Goal: Task Accomplishment & Management: Use online tool/utility

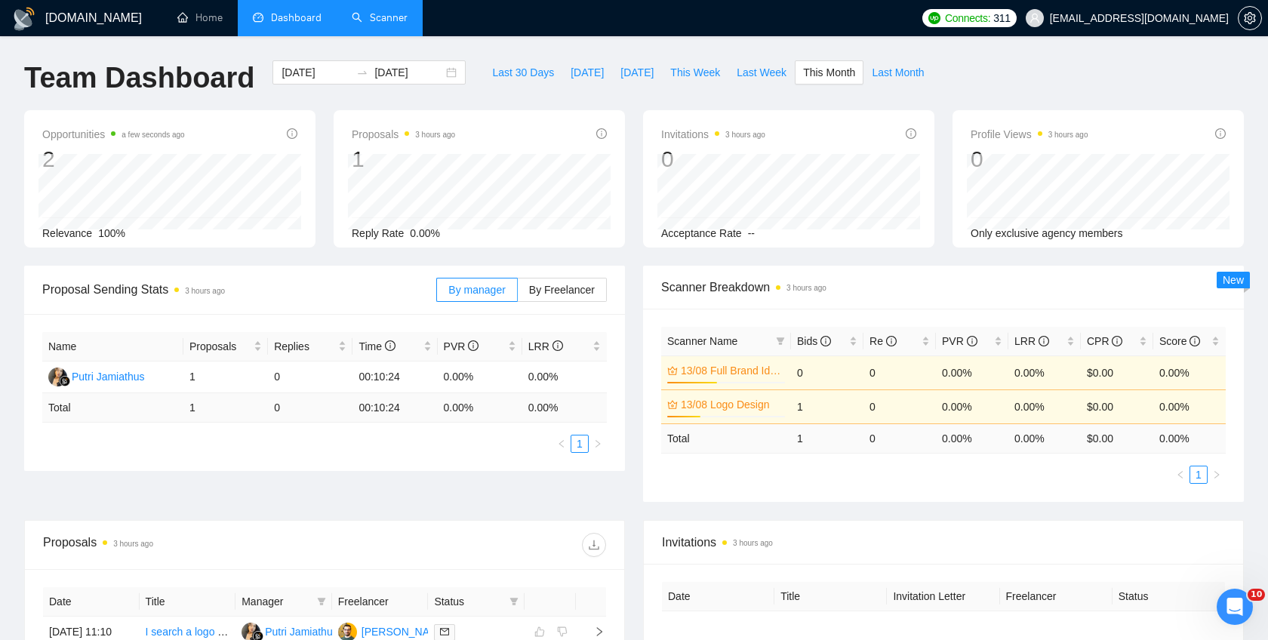
click at [381, 24] on link "Scanner" at bounding box center [380, 17] width 56 height 13
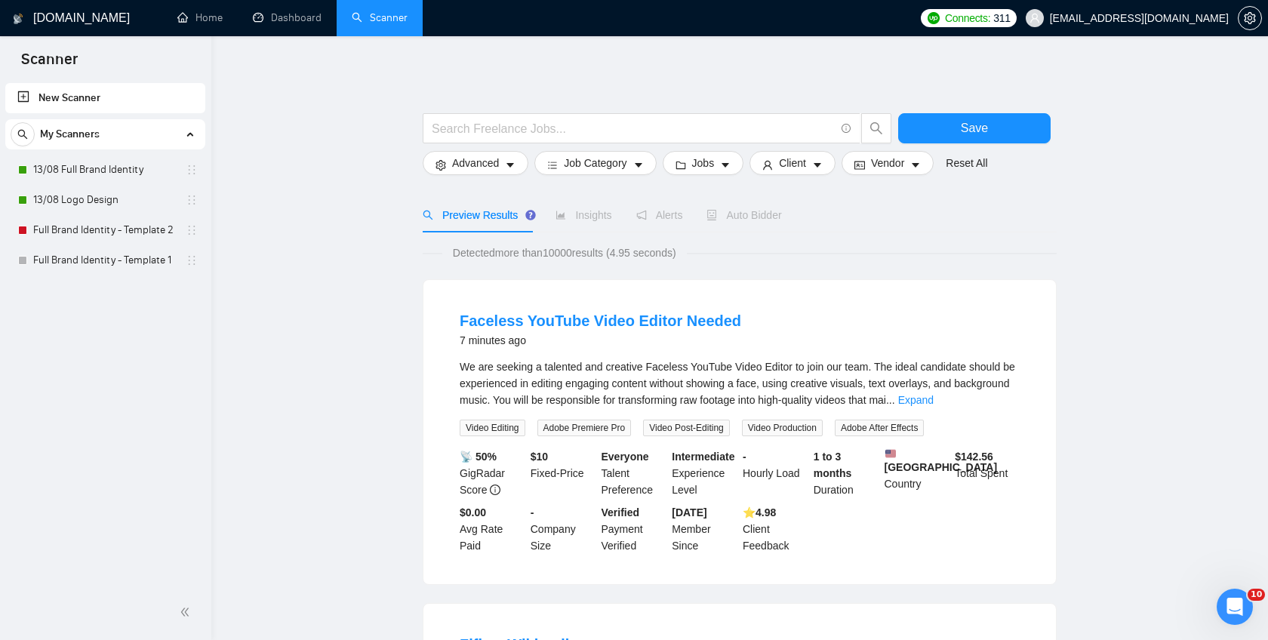
click at [758, 209] on span "Auto Bidder" at bounding box center [743, 215] width 75 height 12
click at [106, 170] on link "13/08 Full Brand Identity" at bounding box center [104, 170] width 143 height 30
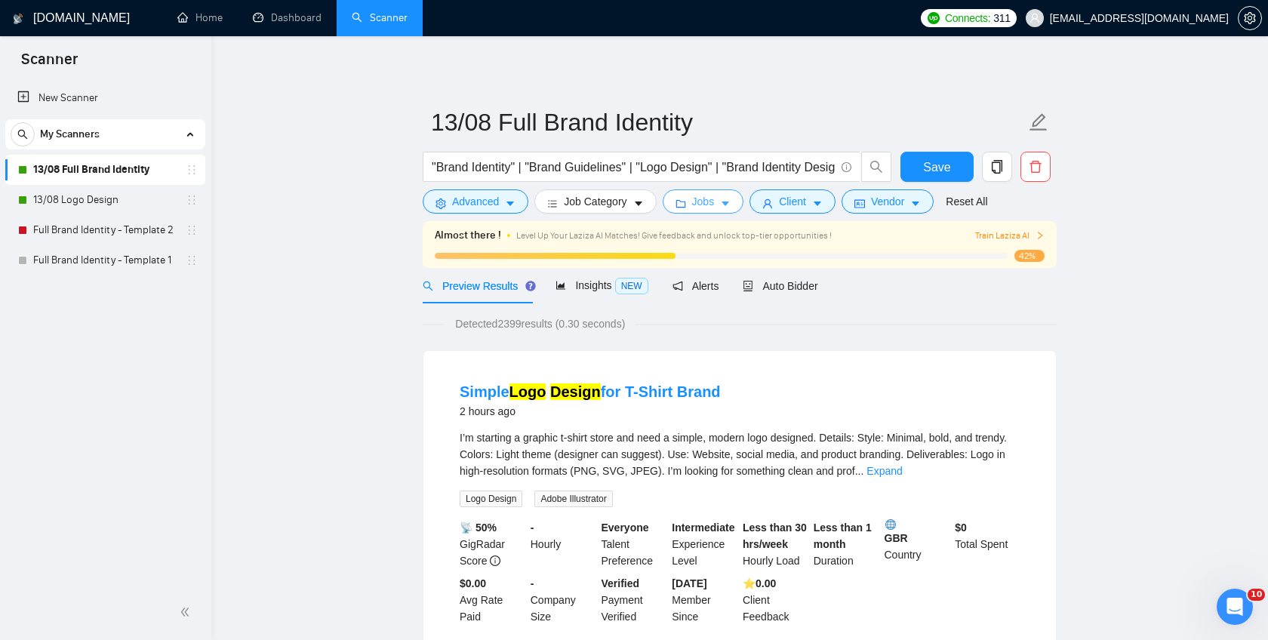
click at [722, 205] on button "Jobs" at bounding box center [704, 201] width 82 height 24
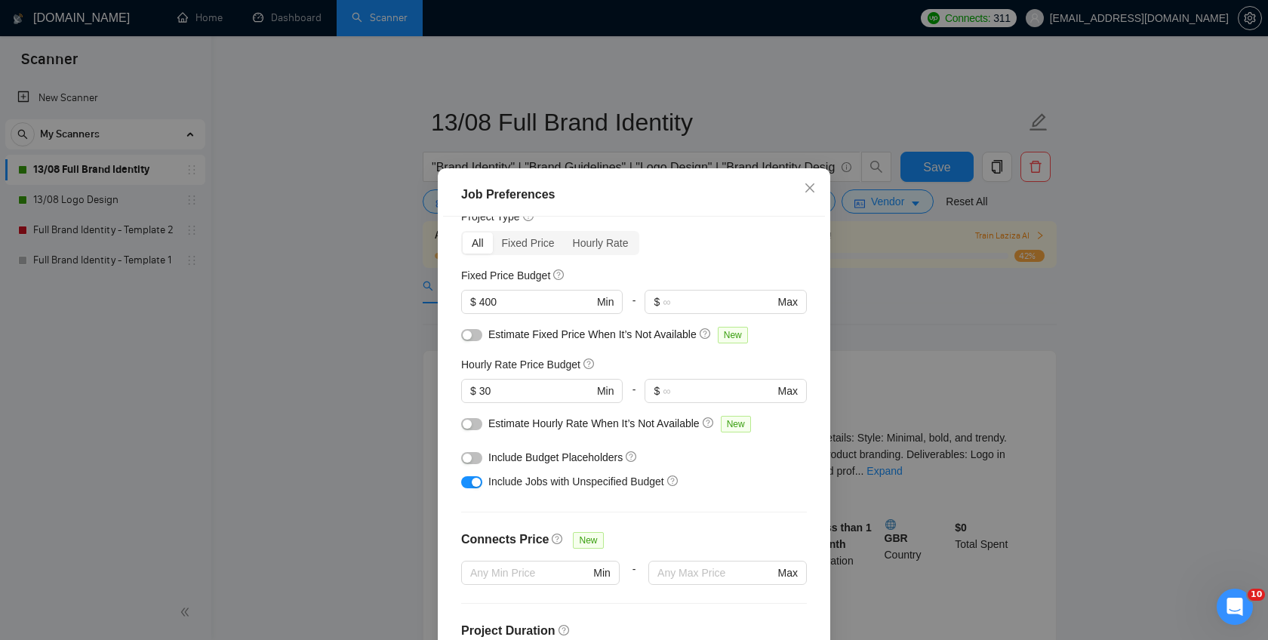
scroll to position [70, 0]
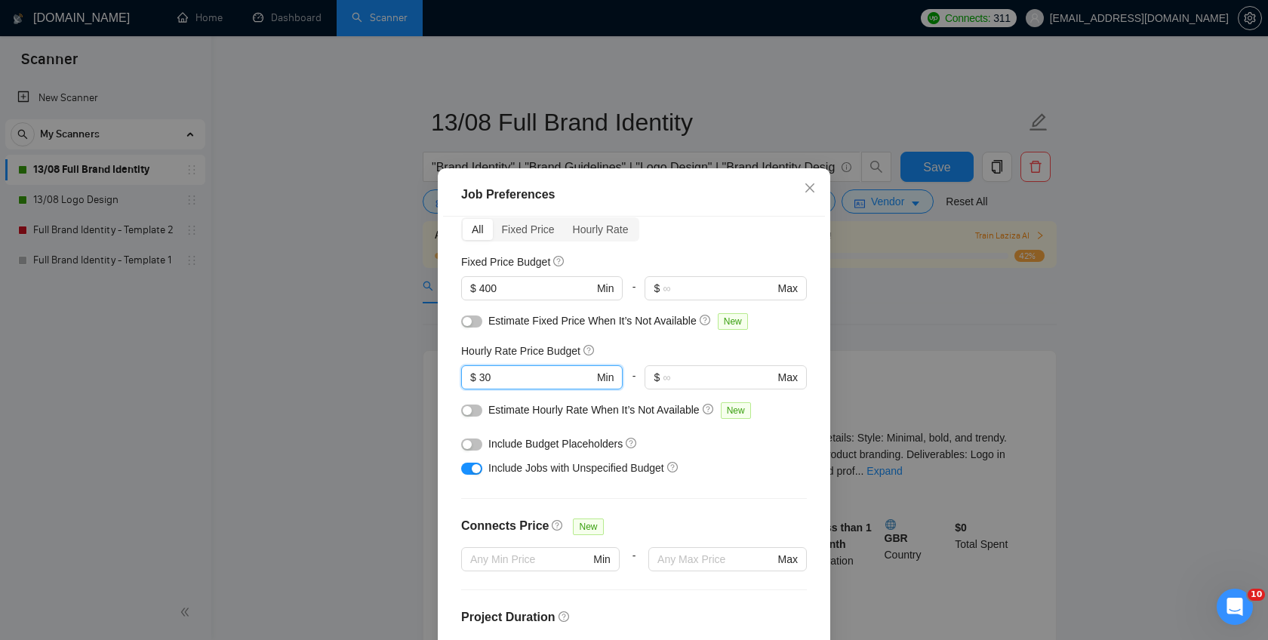
drag, startPoint x: 518, startPoint y: 382, endPoint x: 456, endPoint y: 380, distance: 61.9
click at [457, 381] on div "Budget Project Type All Fixed Price Hourly Rate Fixed Price Budget $ 400 Min - …" at bounding box center [634, 441] width 382 height 448
click at [300, 349] on div "Job Preferences Budget Project Type All Fixed Price Hourly Rate Fixed Price Bud…" at bounding box center [634, 320] width 1268 height 640
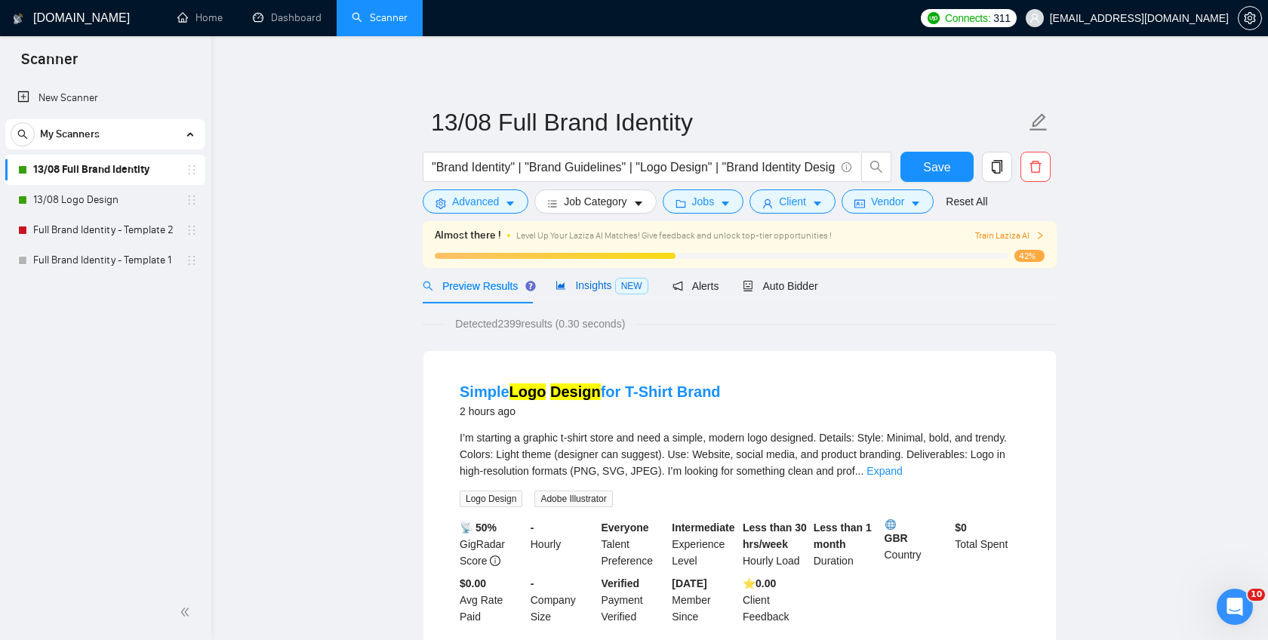
click at [594, 291] on span "Insights NEW" at bounding box center [602, 285] width 92 height 12
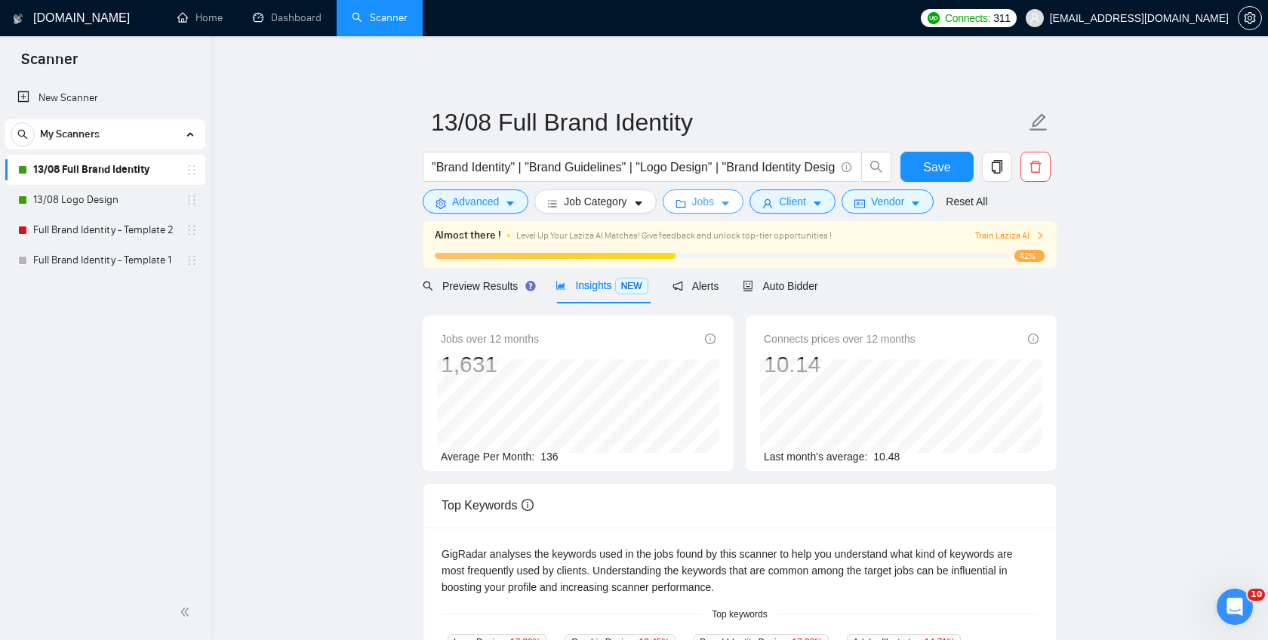
click at [722, 204] on button "Jobs" at bounding box center [704, 201] width 82 height 24
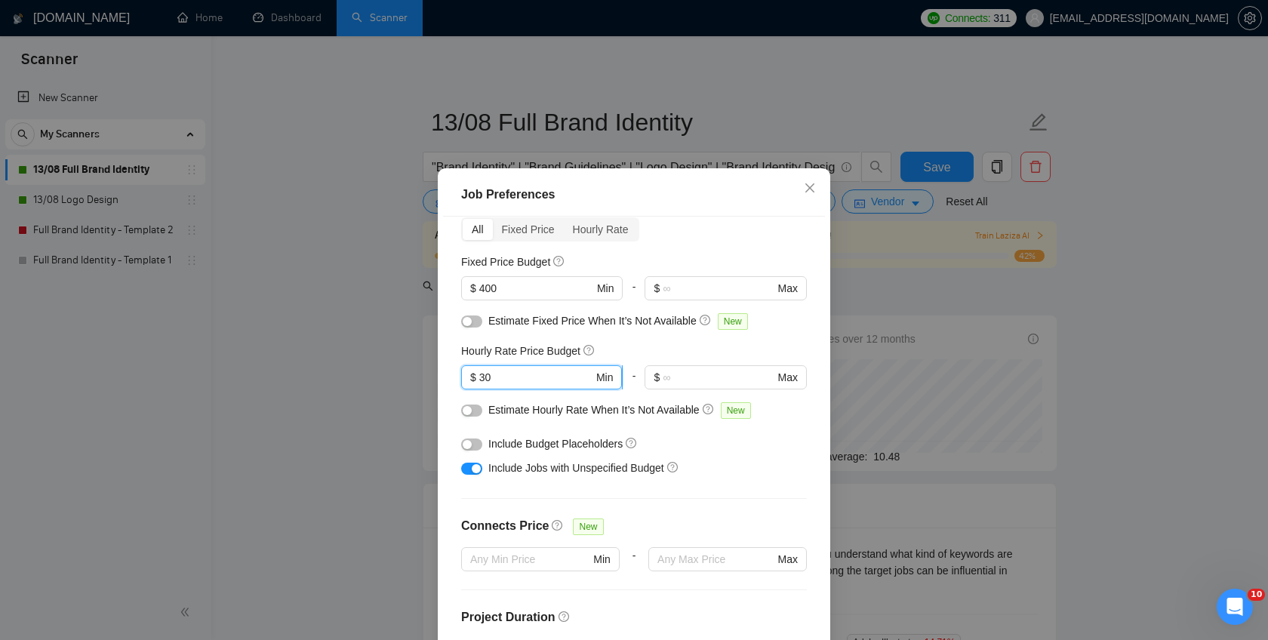
drag, startPoint x: 495, startPoint y: 380, endPoint x: 473, endPoint y: 378, distance: 21.9
click at [474, 379] on span "$ 30 Min" at bounding box center [541, 377] width 161 height 24
type input "25"
click at [638, 342] on div "Budget Project Type All Fixed Price Hourly Rate Fixed Price Budget $ 400 Min - …" at bounding box center [634, 441] width 382 height 448
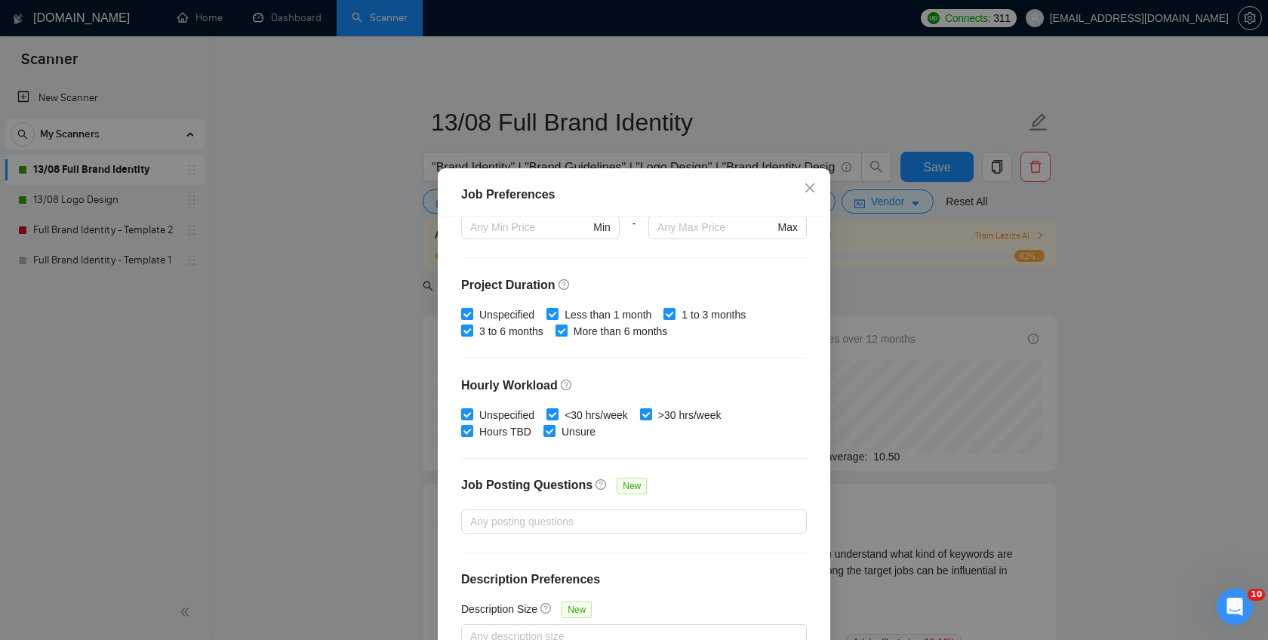
scroll to position [91, 0]
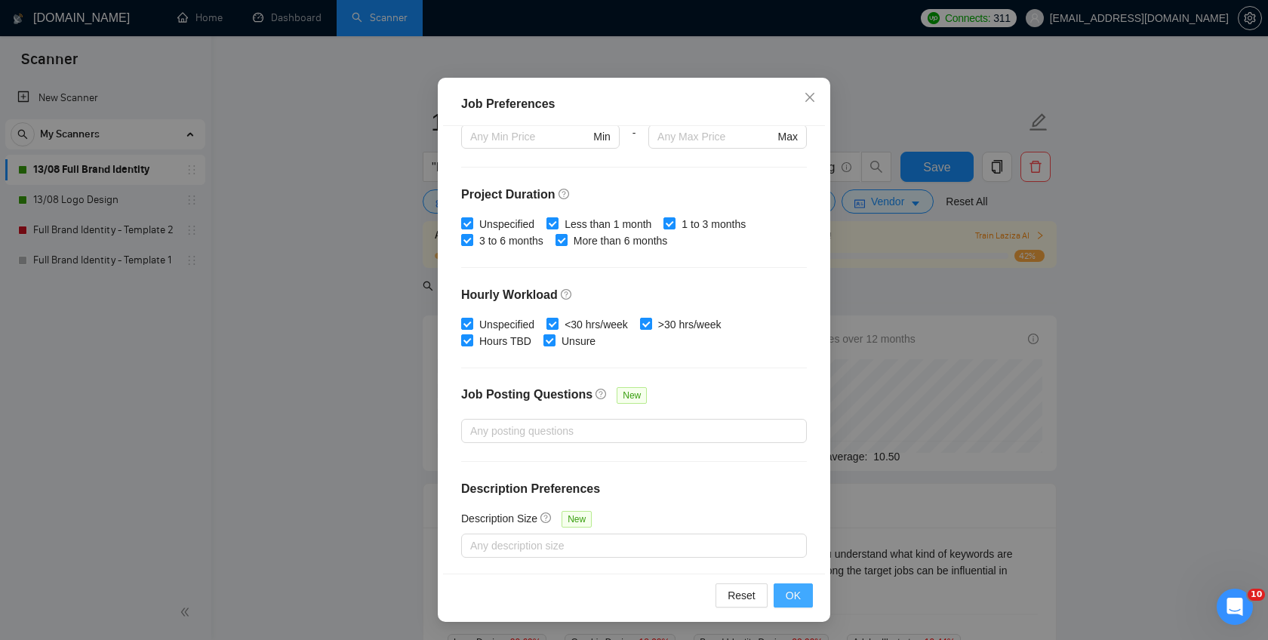
click at [791, 597] on span "OK" at bounding box center [793, 595] width 15 height 17
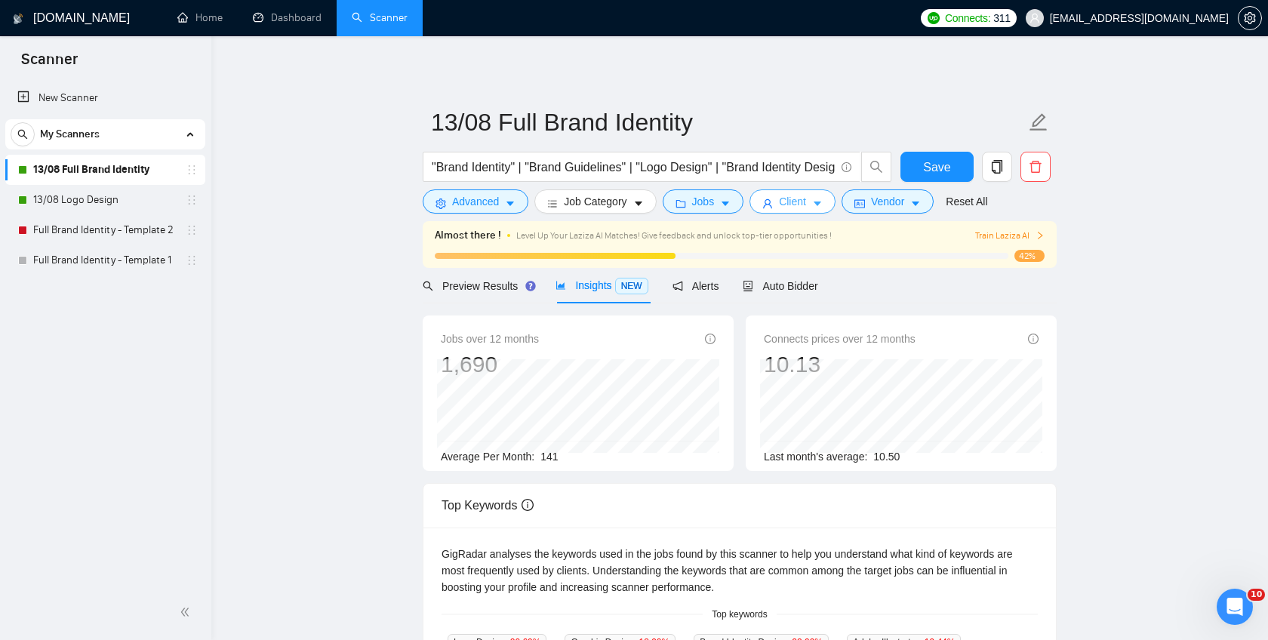
click at [806, 201] on span "Client" at bounding box center [792, 201] width 27 height 17
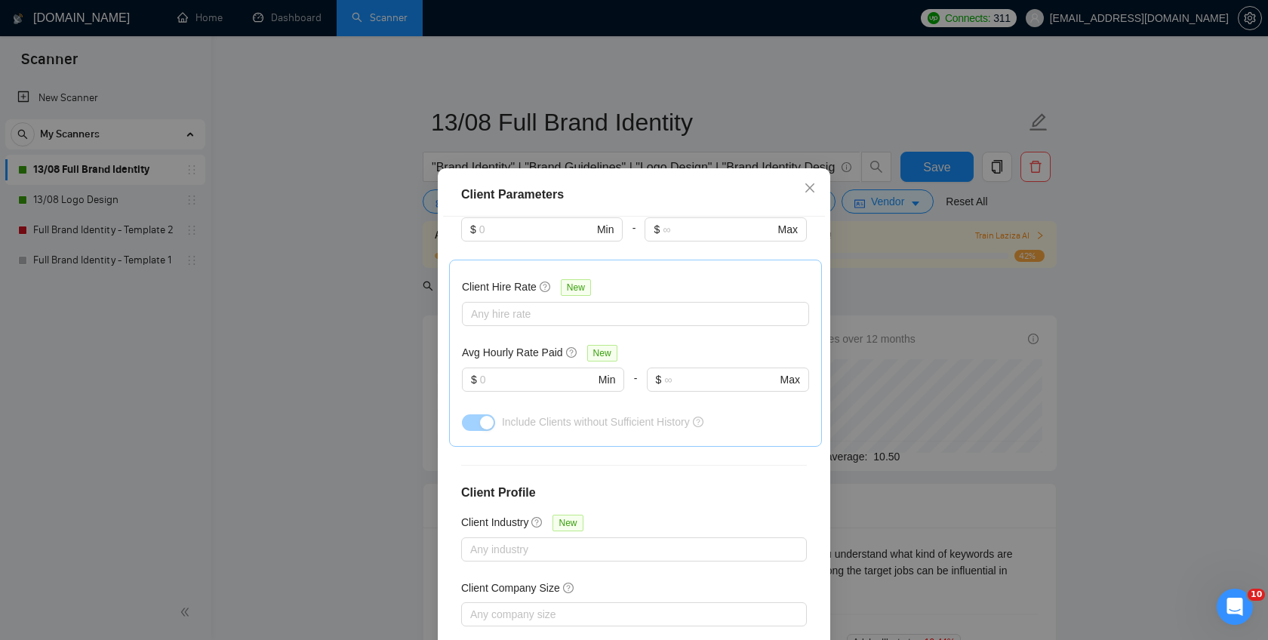
scroll to position [492, 0]
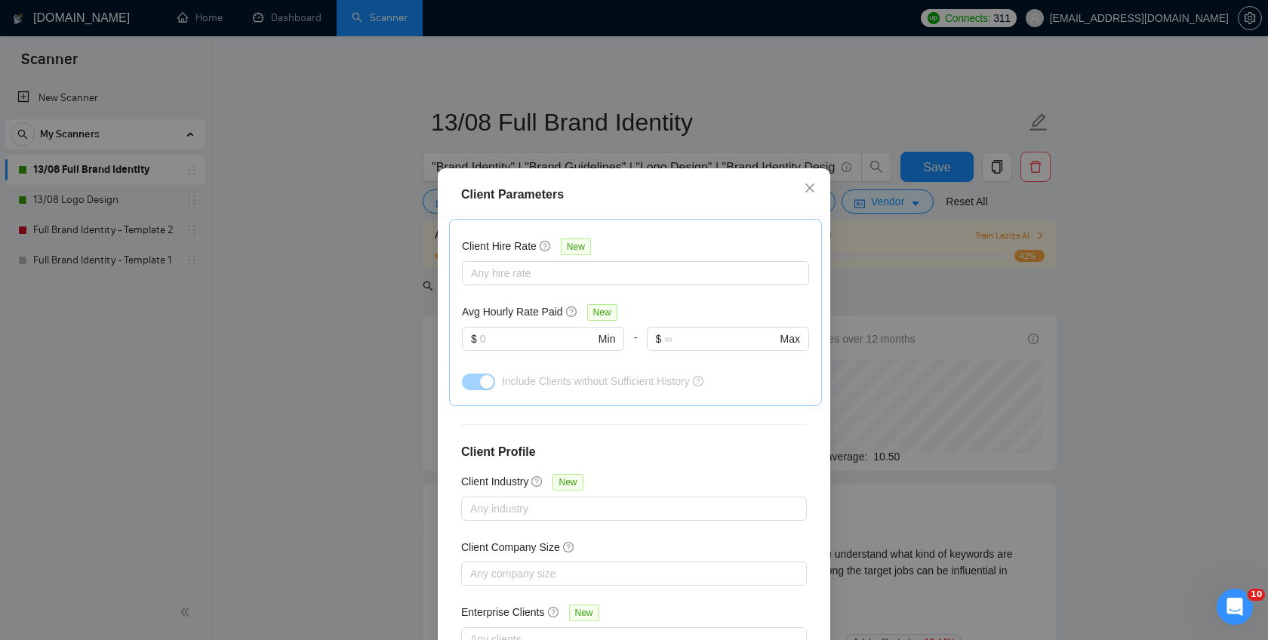
click at [355, 306] on div "Client Parameters Client Location Include Client Countries Select Exclude Clien…" at bounding box center [634, 320] width 1268 height 640
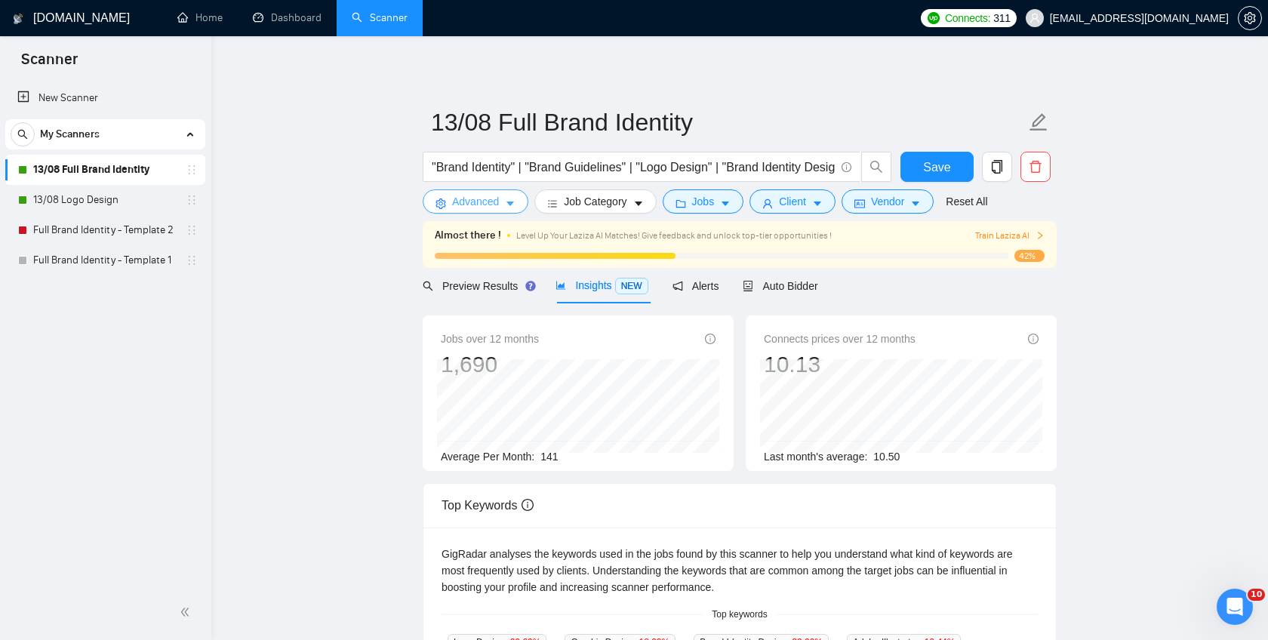
click at [494, 199] on span "Advanced" at bounding box center [475, 201] width 47 height 17
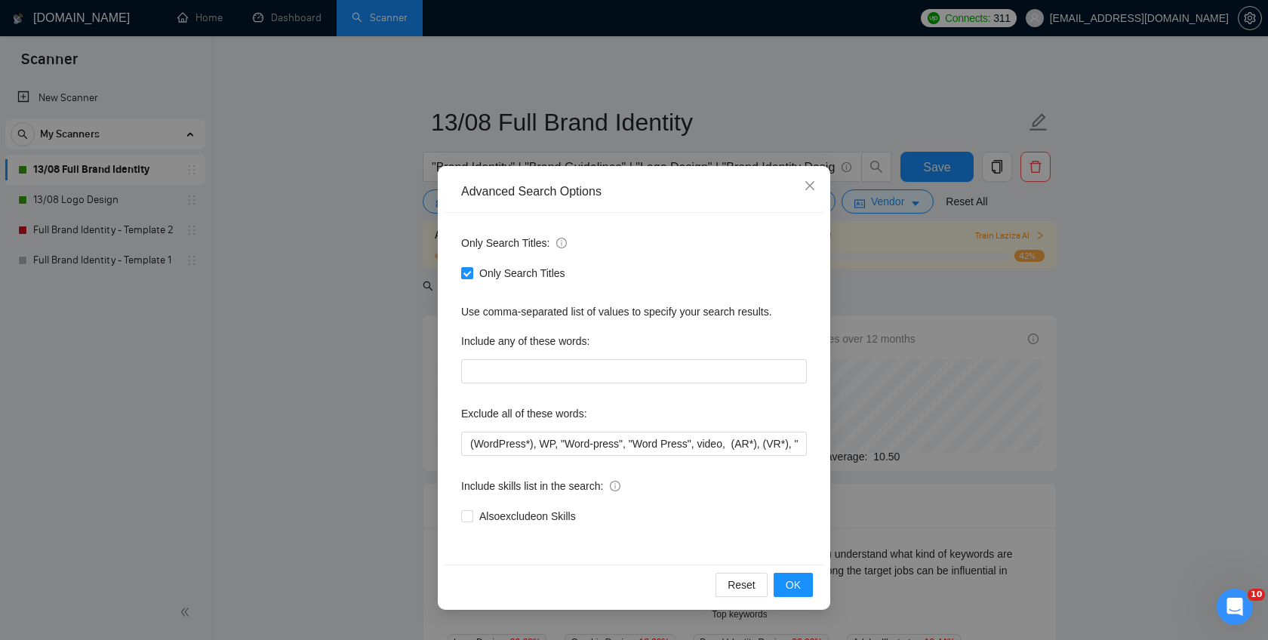
click at [339, 419] on div "Advanced Search Options Only Search Titles: Only Search Titles Use comma-separa…" at bounding box center [634, 320] width 1268 height 640
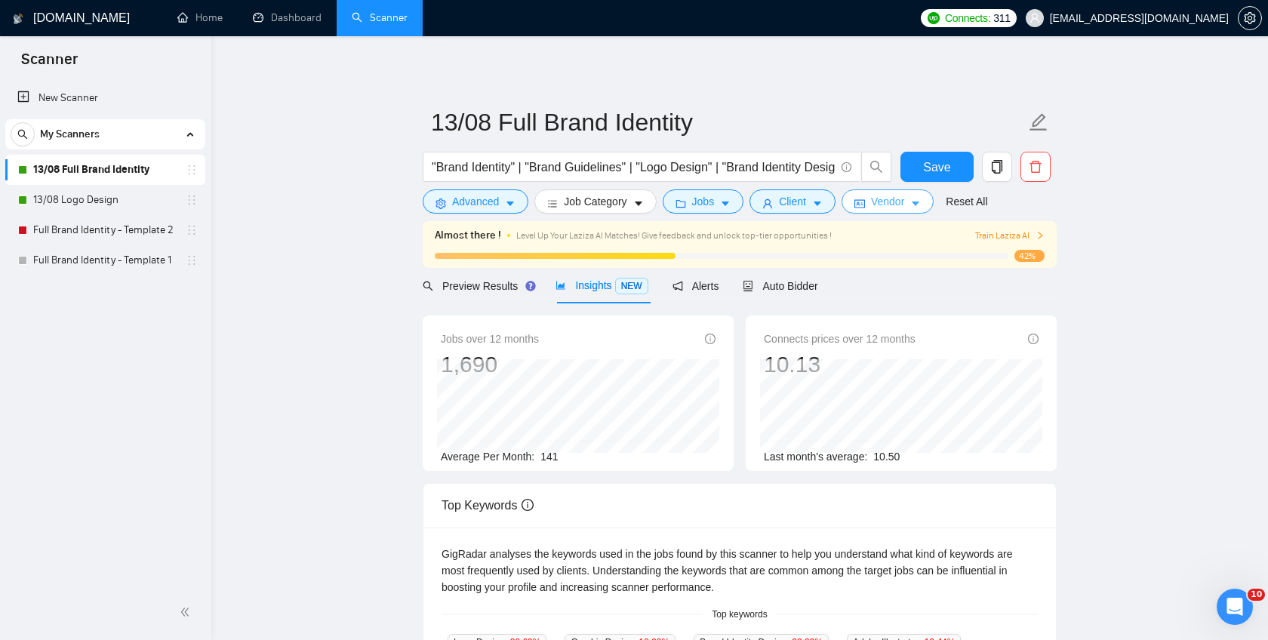
click at [900, 202] on span "Vendor" at bounding box center [887, 201] width 33 height 17
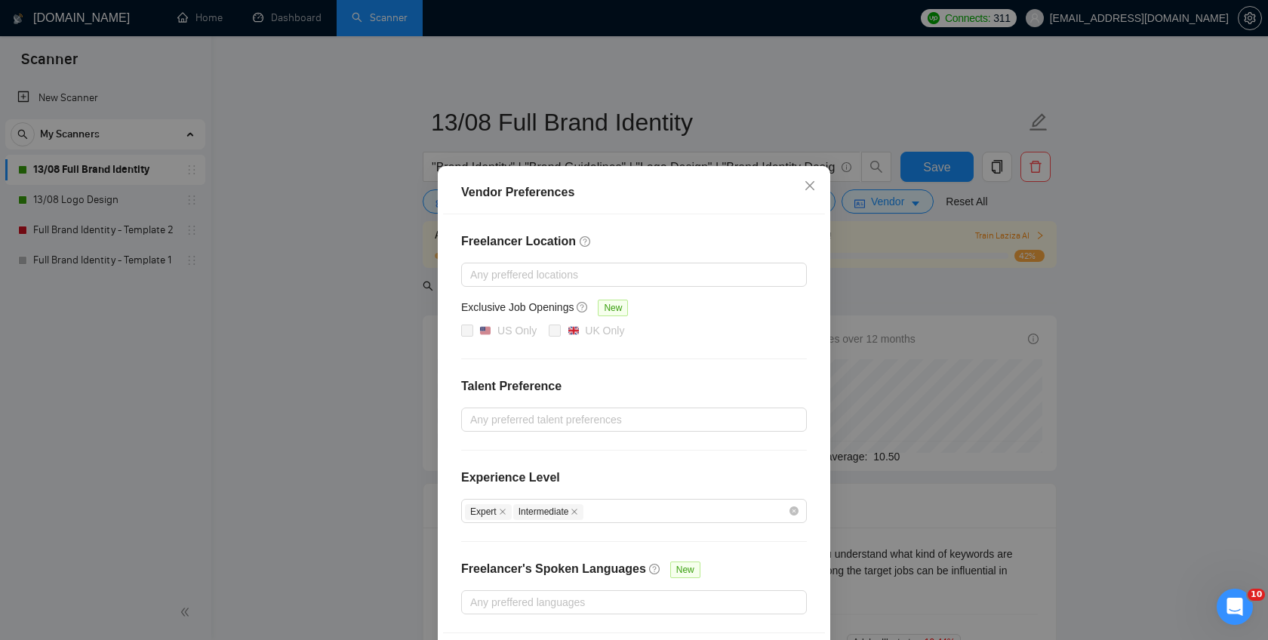
scroll to position [58, 0]
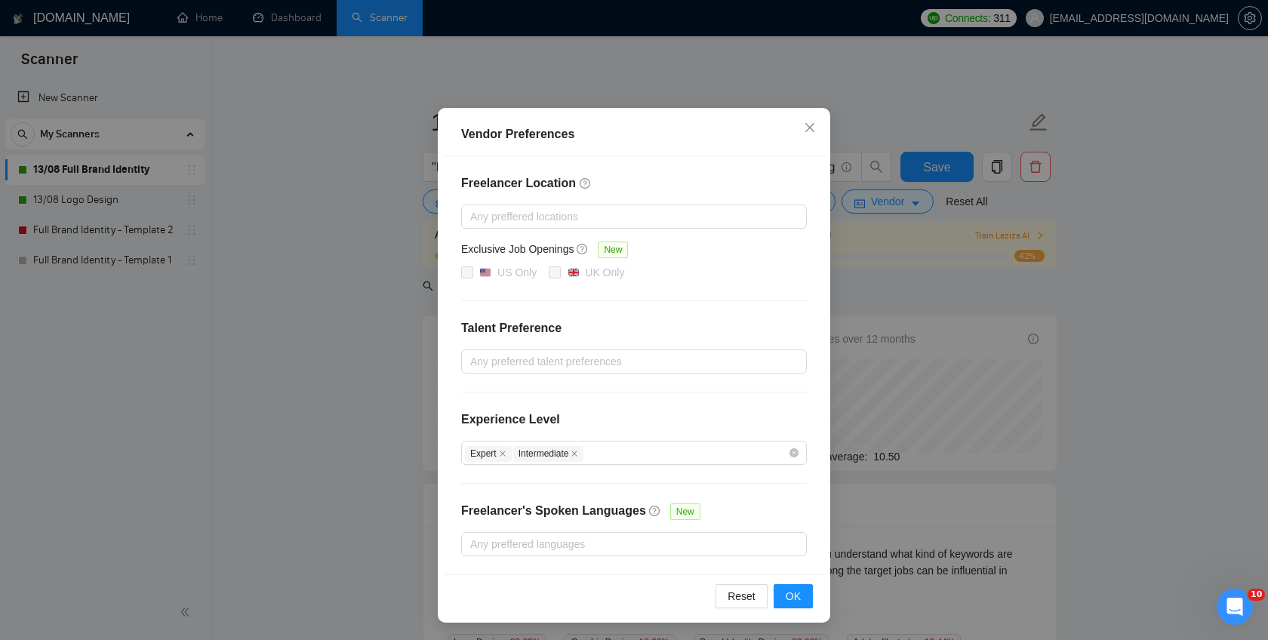
click at [331, 352] on div "Vendor Preferences Freelancer Location Any preffered locations Exclusive Job Op…" at bounding box center [634, 320] width 1268 height 640
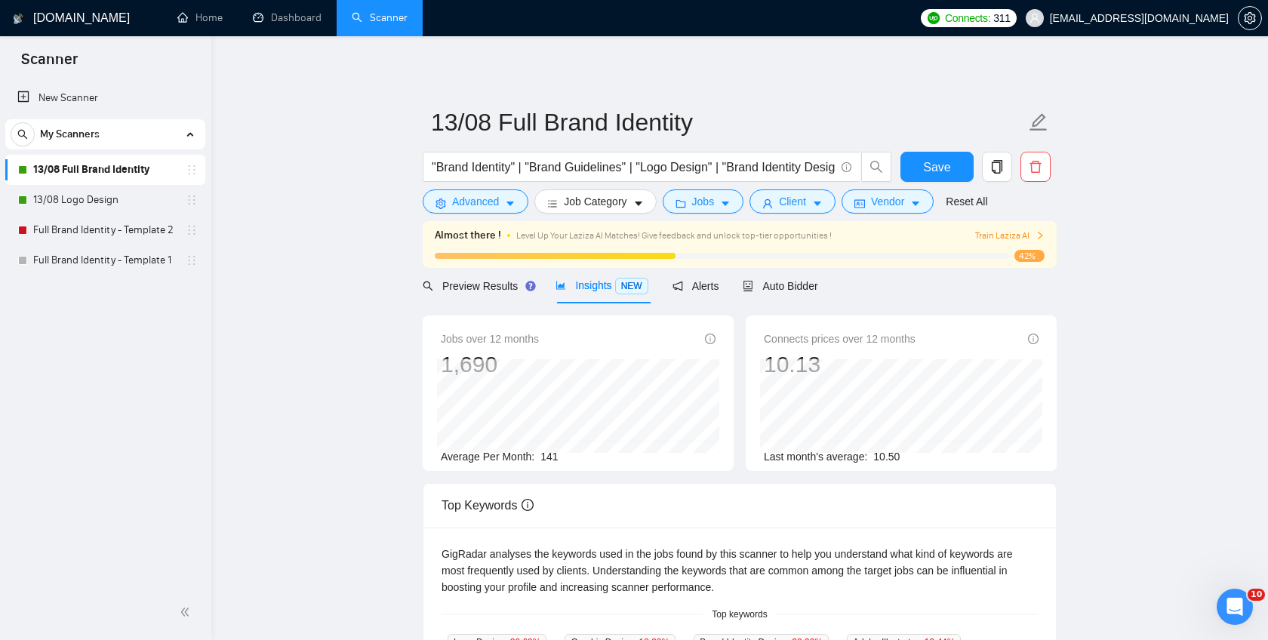
scroll to position [0, 0]
click at [1026, 232] on span "Train Laziza AI" at bounding box center [1009, 236] width 69 height 14
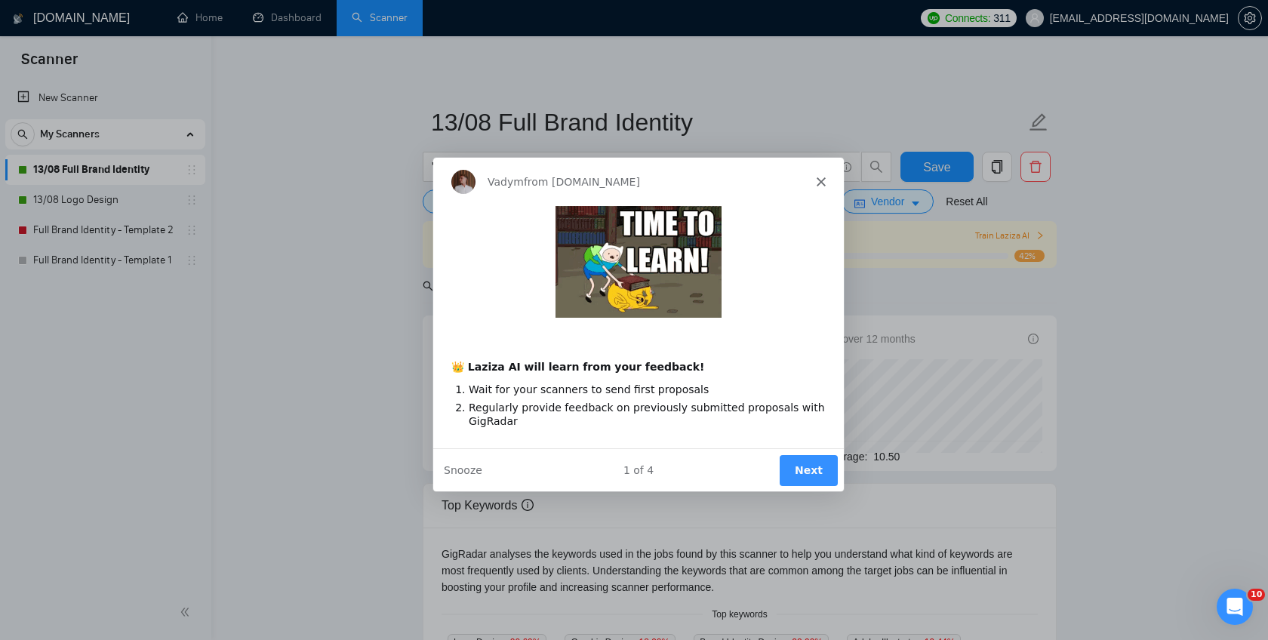
click at [804, 458] on button "Next" at bounding box center [808, 469] width 58 height 31
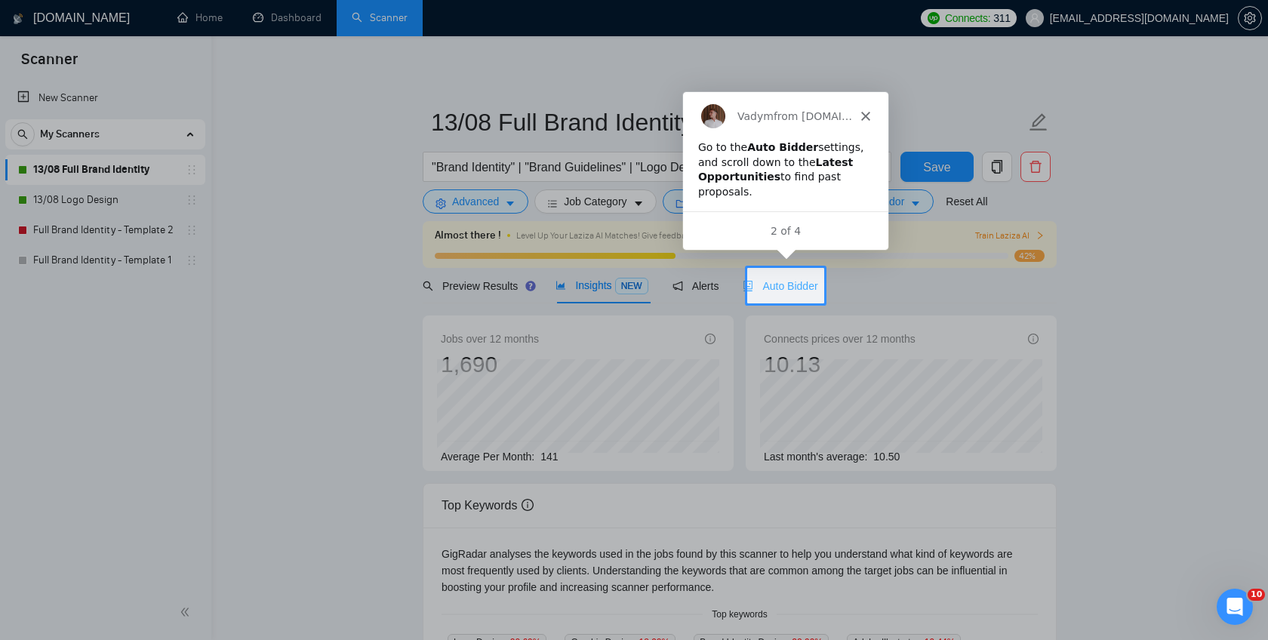
click at [793, 273] on div "Auto Bidder" at bounding box center [780, 285] width 75 height 35
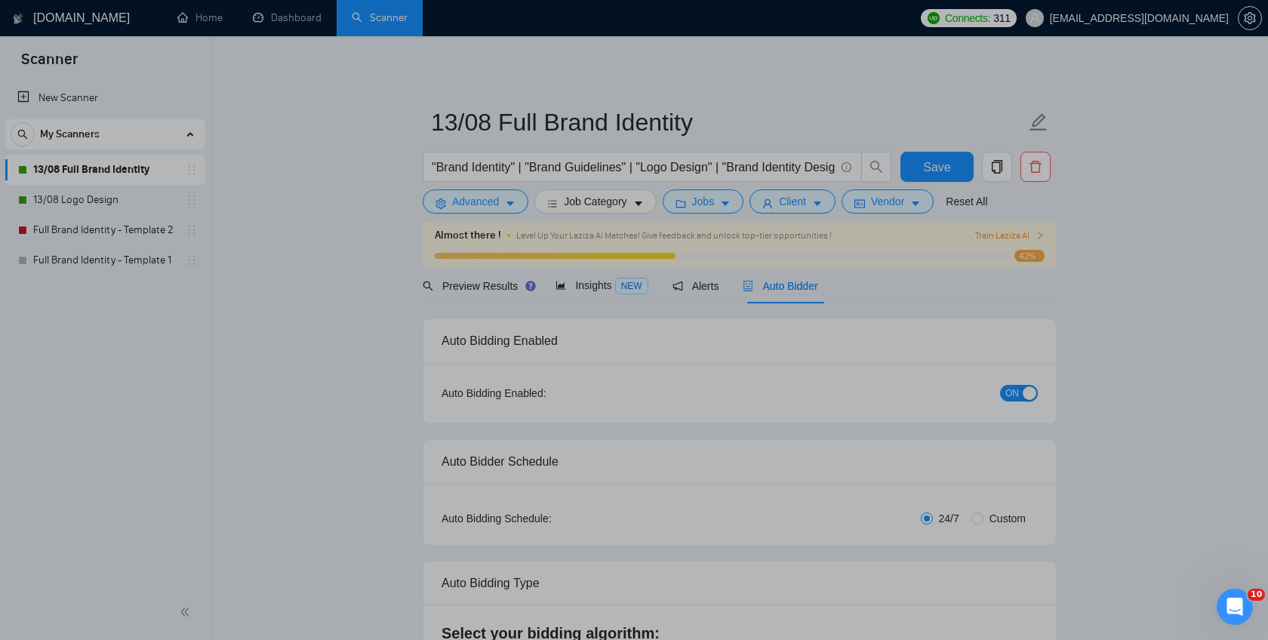
click at [901, 241] on body "Scanner New Scanner My Scanners 13/08 Full Brand Identity 13/08 Logo Design Ful…" at bounding box center [634, 320] width 1268 height 640
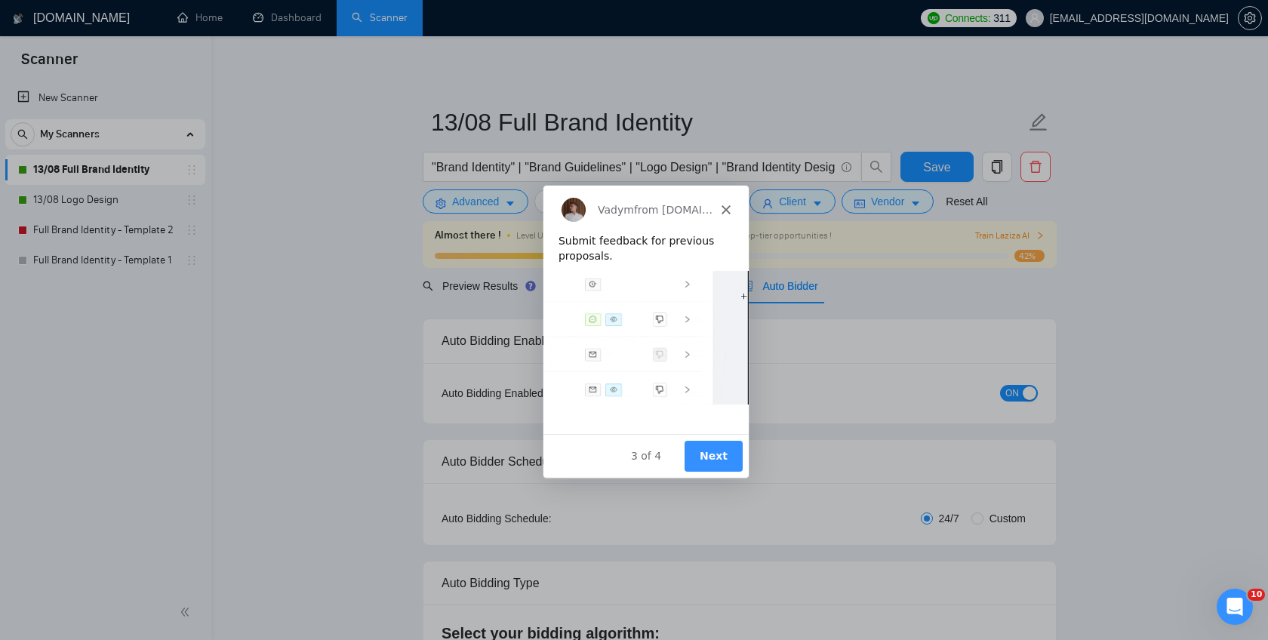
click at [722, 451] on button "Next" at bounding box center [713, 455] width 58 height 31
click at [722, 454] on button "Next" at bounding box center [713, 455] width 58 height 31
click at [723, 454] on button "Next" at bounding box center [713, 455] width 58 height 31
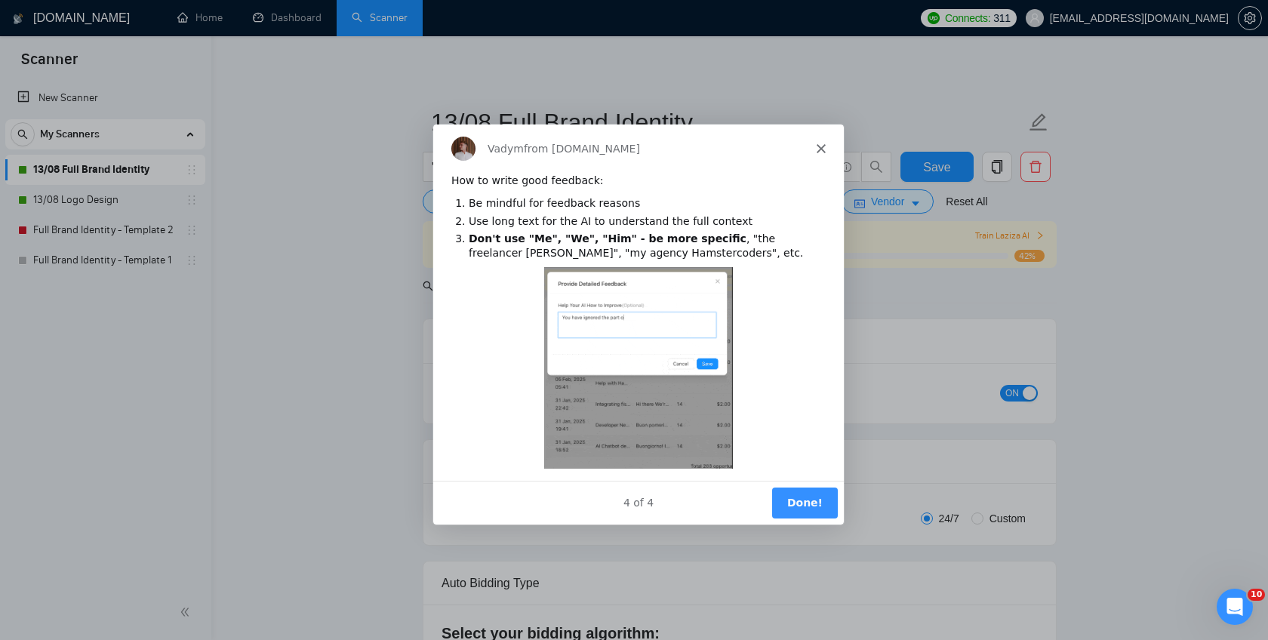
click at [808, 500] on button "Done!" at bounding box center [804, 501] width 66 height 31
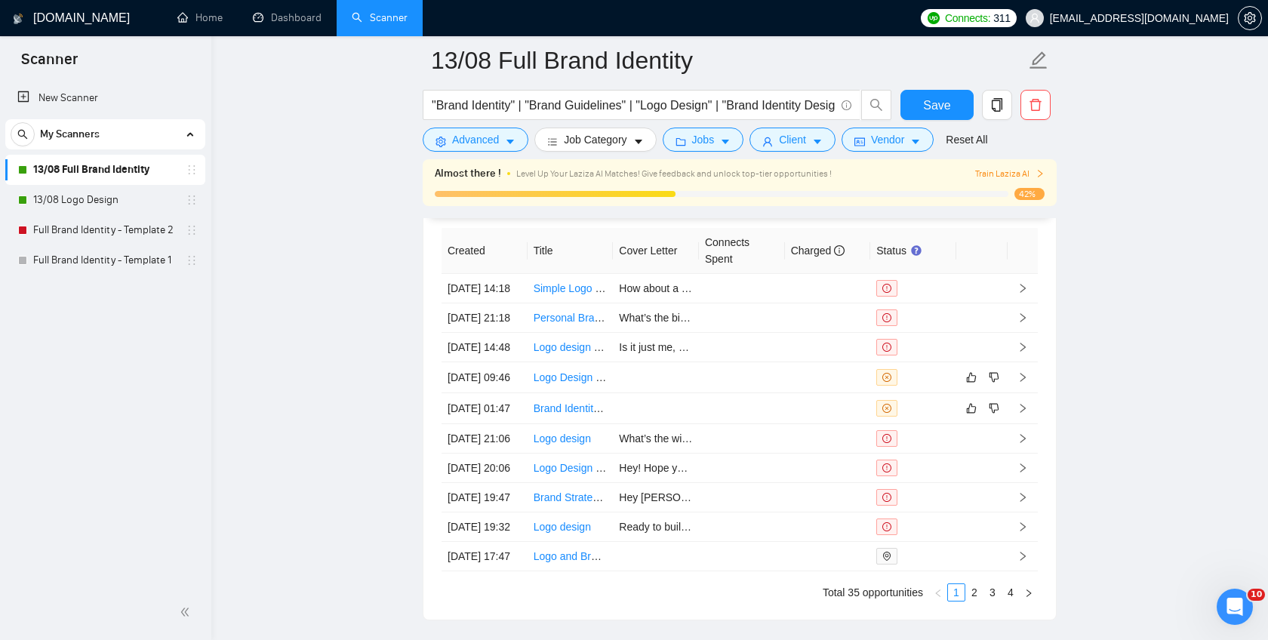
scroll to position [3831, 0]
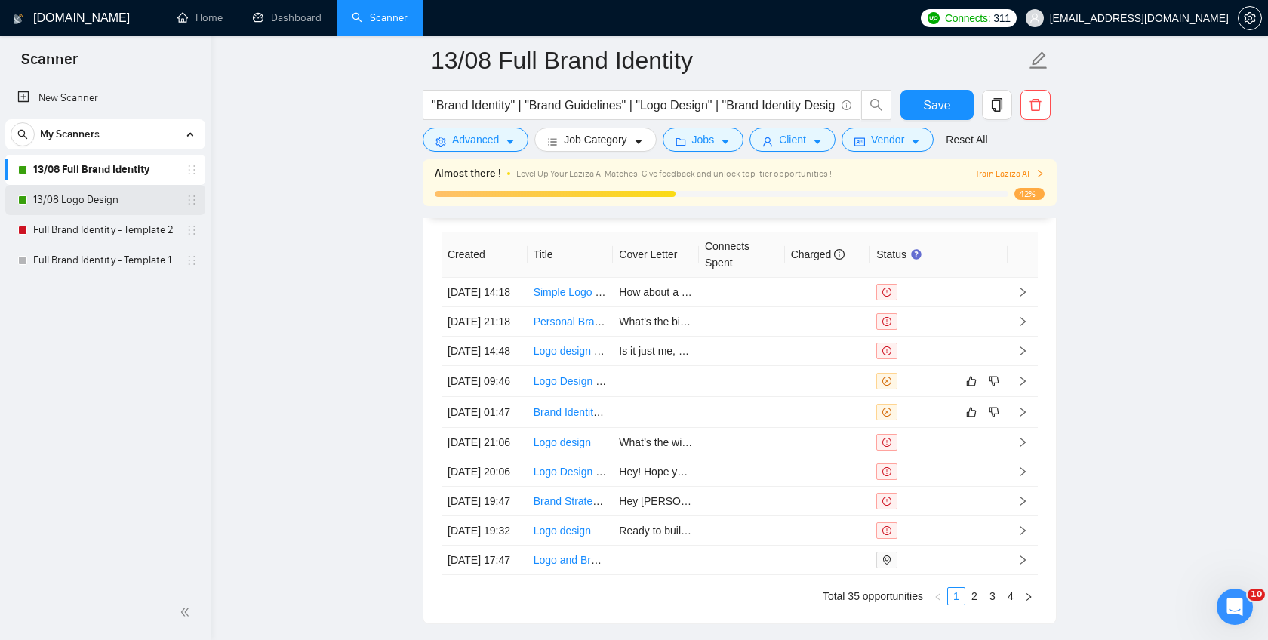
click at [127, 202] on link "13/08 Logo Design" at bounding box center [104, 200] width 143 height 30
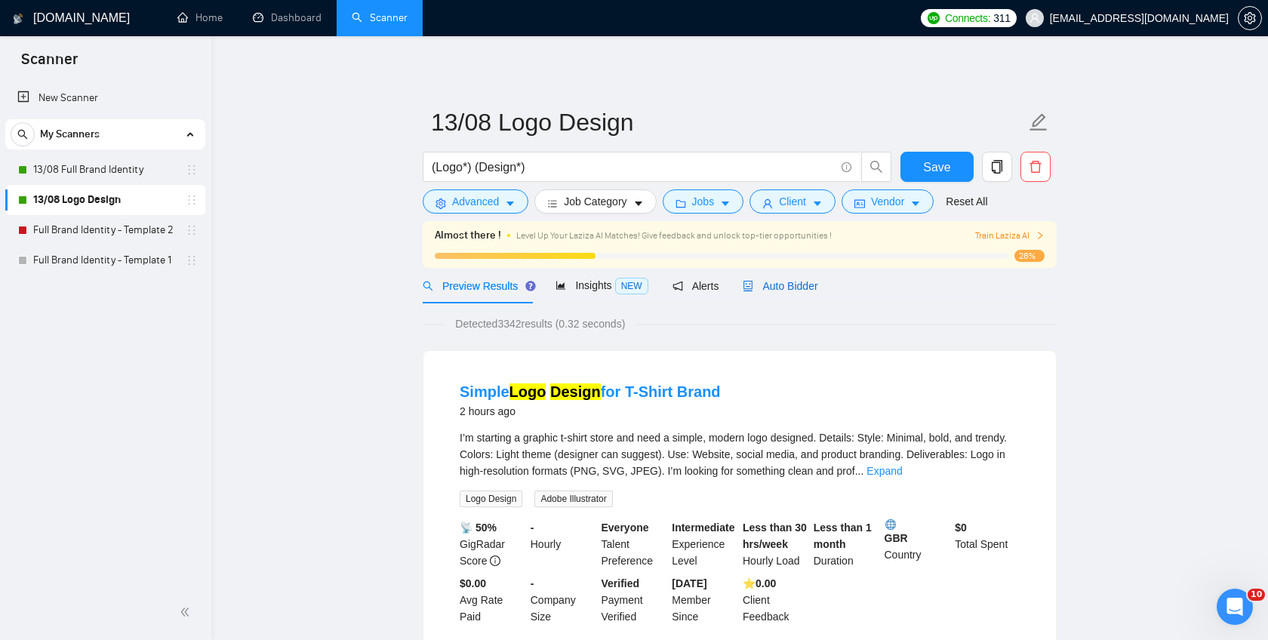
click at [787, 284] on span "Auto Bidder" at bounding box center [780, 286] width 75 height 12
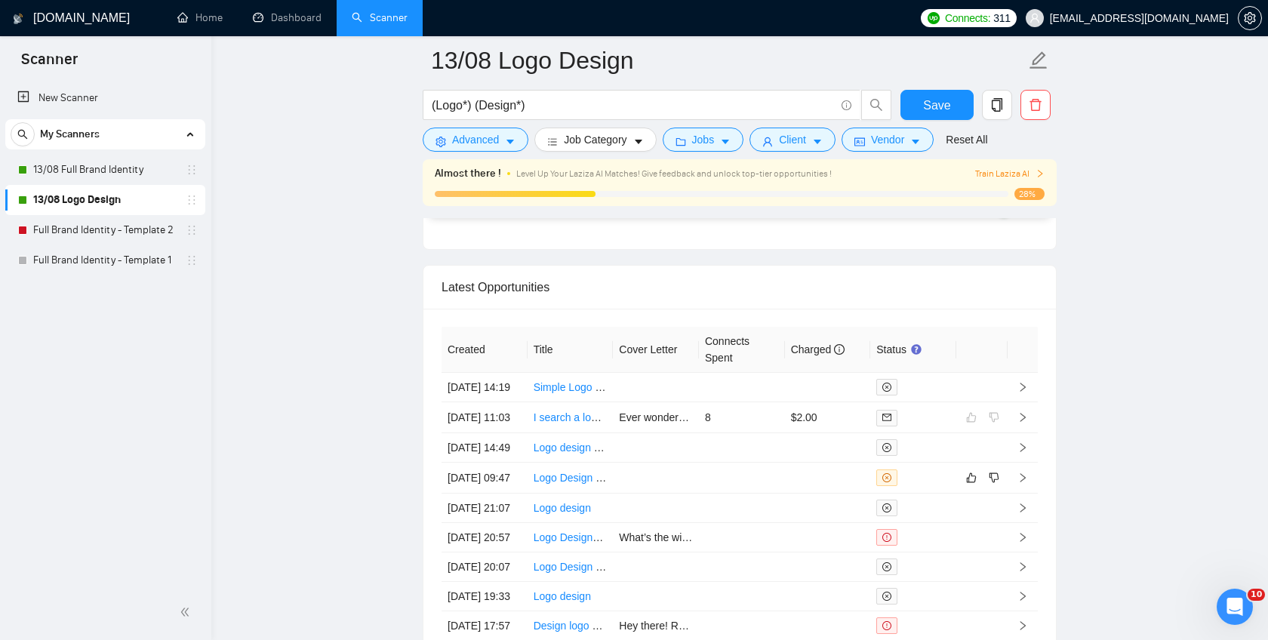
scroll to position [3735, 0]
click at [286, 24] on link "Dashboard" at bounding box center [287, 17] width 69 height 13
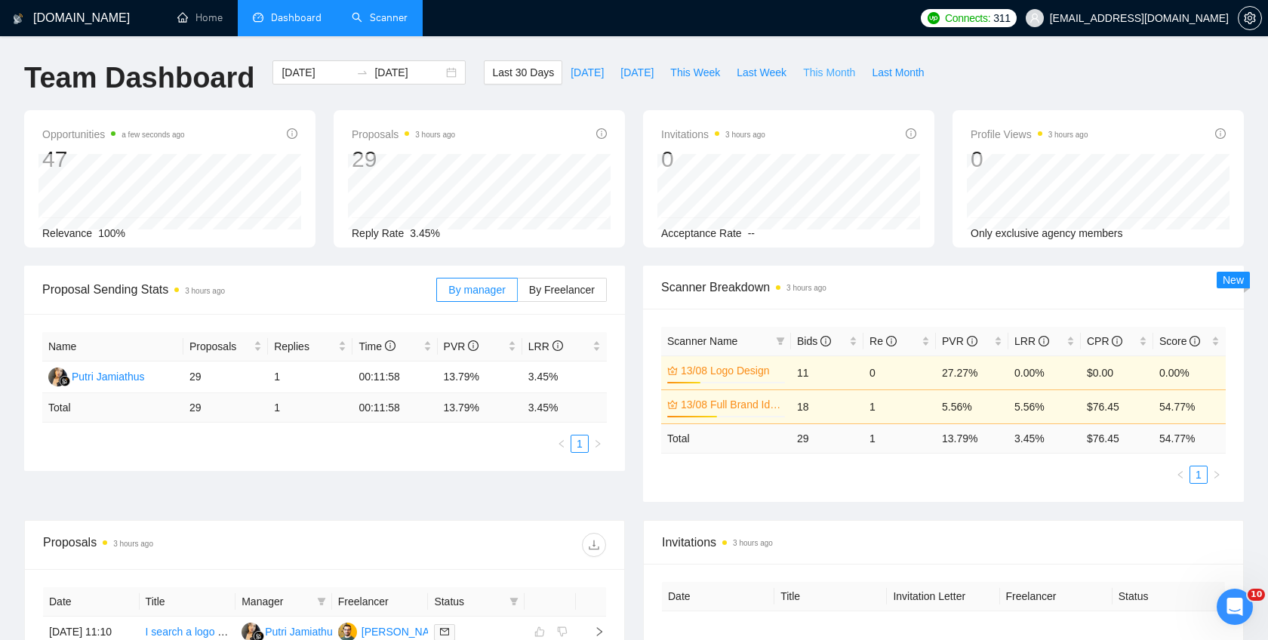
click at [826, 72] on span "This Month" at bounding box center [829, 72] width 52 height 17
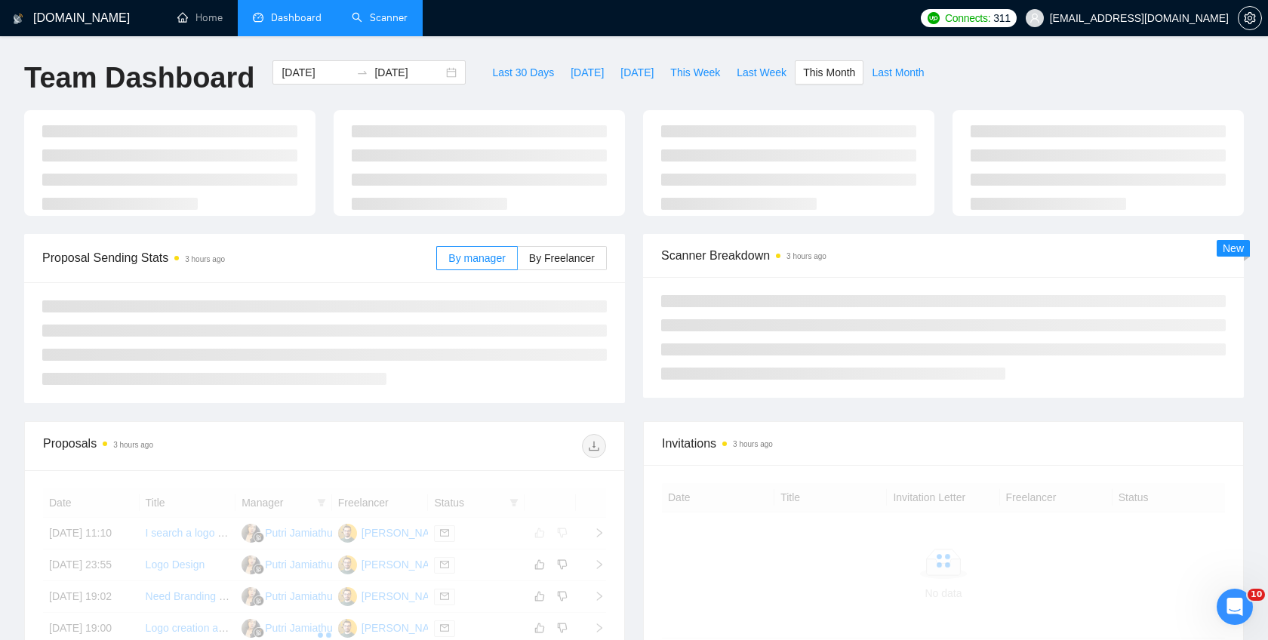
type input "[DATE]"
